Goal: Information Seeking & Learning: Check status

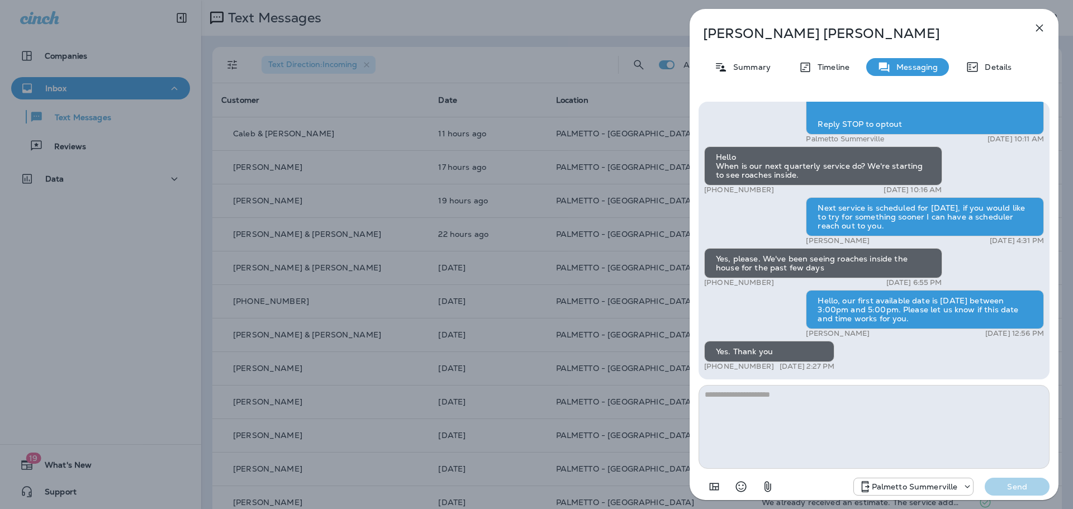
click at [593, 51] on div "[PERSON_NAME] Summary Timeline Messaging Details Palmetto Ext.: Protect your ho…" at bounding box center [536, 254] width 1073 height 509
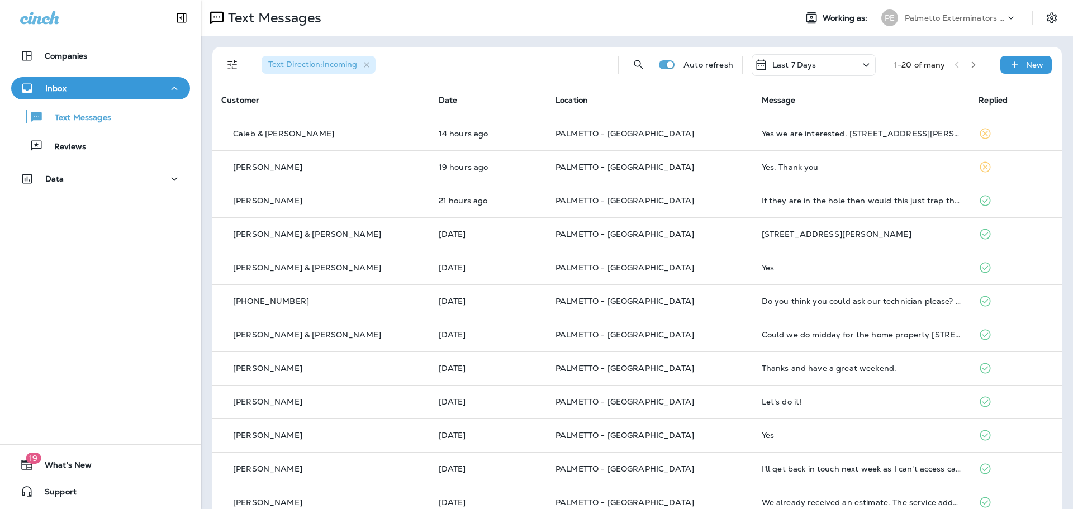
click at [555, 97] on span "Location" at bounding box center [571, 100] width 32 height 10
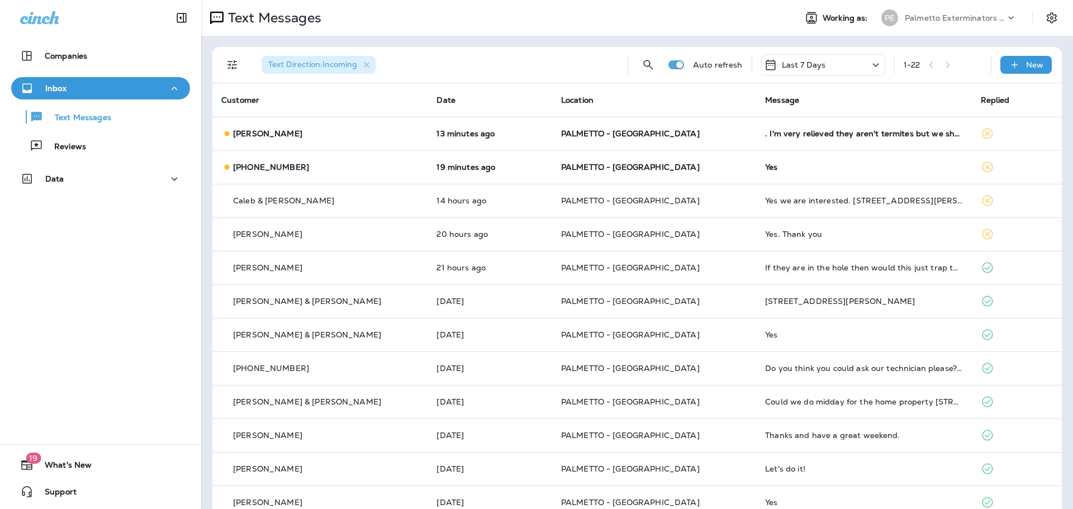
click at [561, 100] on span "Location" at bounding box center [577, 100] width 32 height 10
click at [571, 100] on span "Location" at bounding box center [577, 100] width 32 height 10
click at [230, 60] on icon "Filters" at bounding box center [232, 64] width 13 height 13
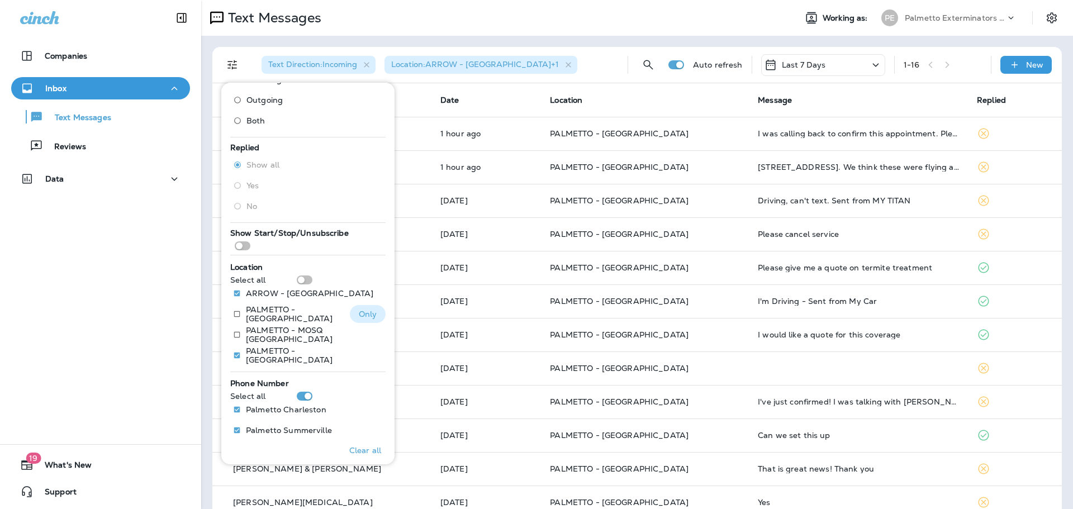
scroll to position [69, 0]
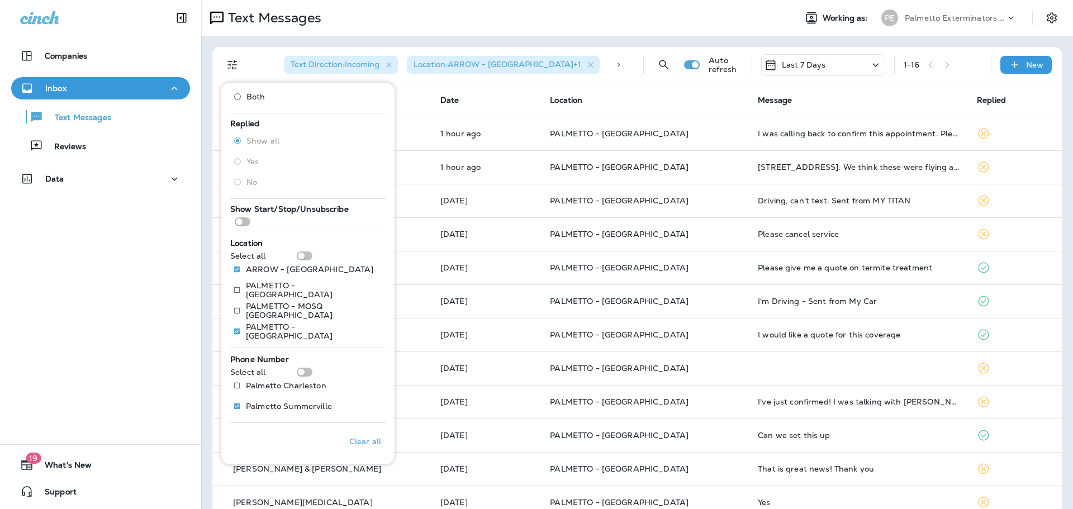
click at [274, 61] on div "Text Direction : Incoming Location : ARROW - [GEOGRAPHIC_DATA] +1 Phone Number …" at bounding box center [443, 64] width 373 height 27
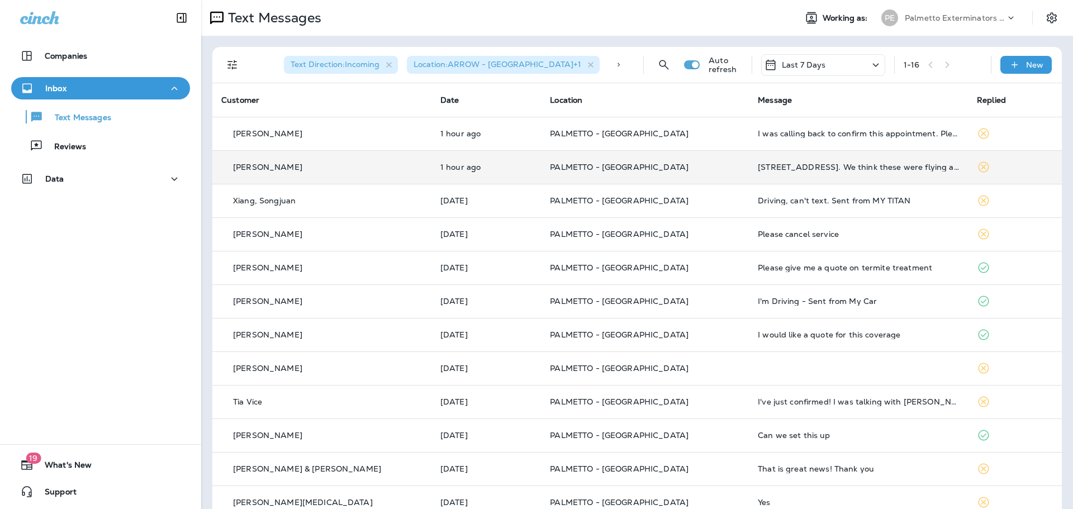
click at [583, 160] on td "PALMETTO - [GEOGRAPHIC_DATA]" at bounding box center [645, 167] width 208 height 34
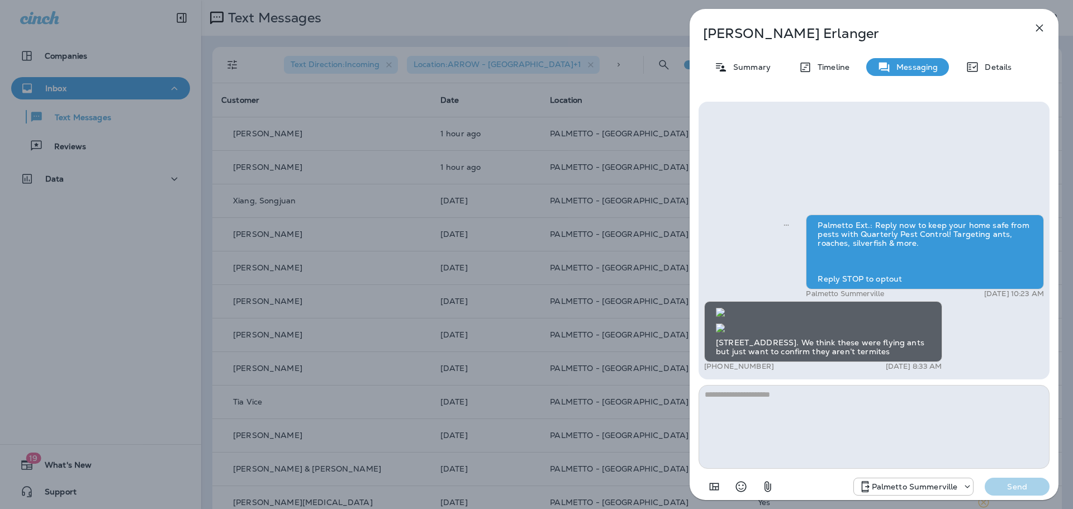
click at [1042, 25] on icon "button" at bounding box center [1039, 28] width 7 height 7
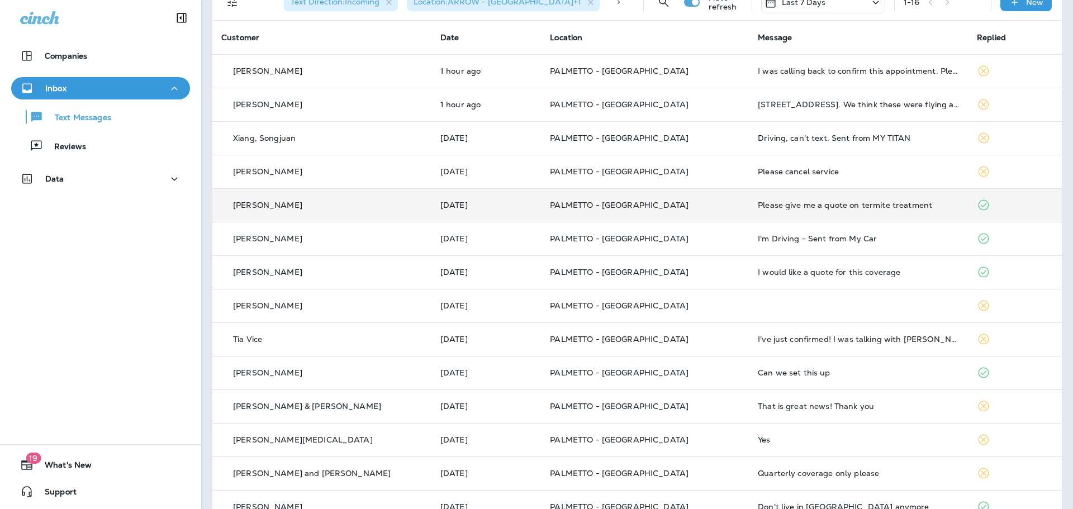
scroll to position [156, 0]
